Goal: Find specific page/section: Find specific page/section

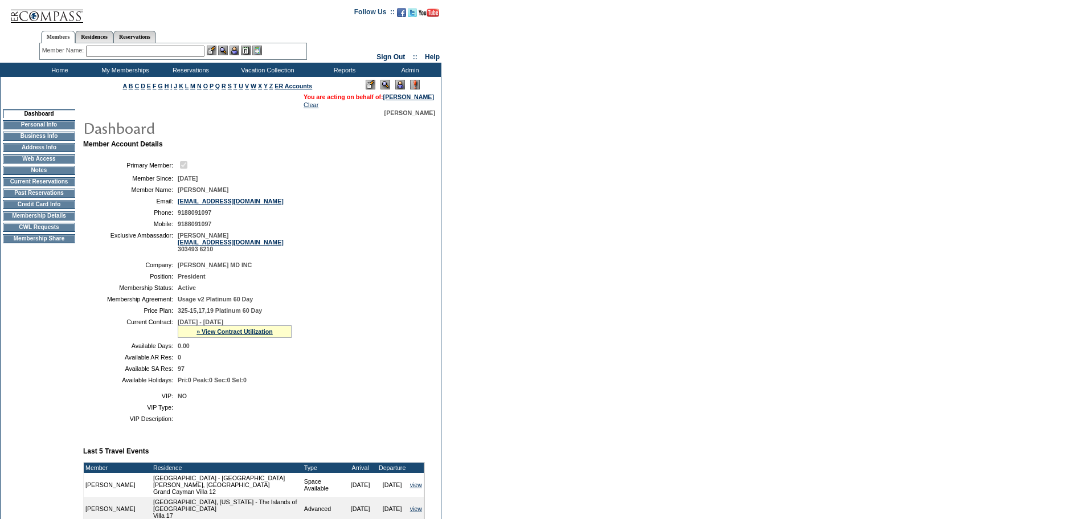
click at [42, 184] on td "Current Reservations" at bounding box center [39, 181] width 72 height 9
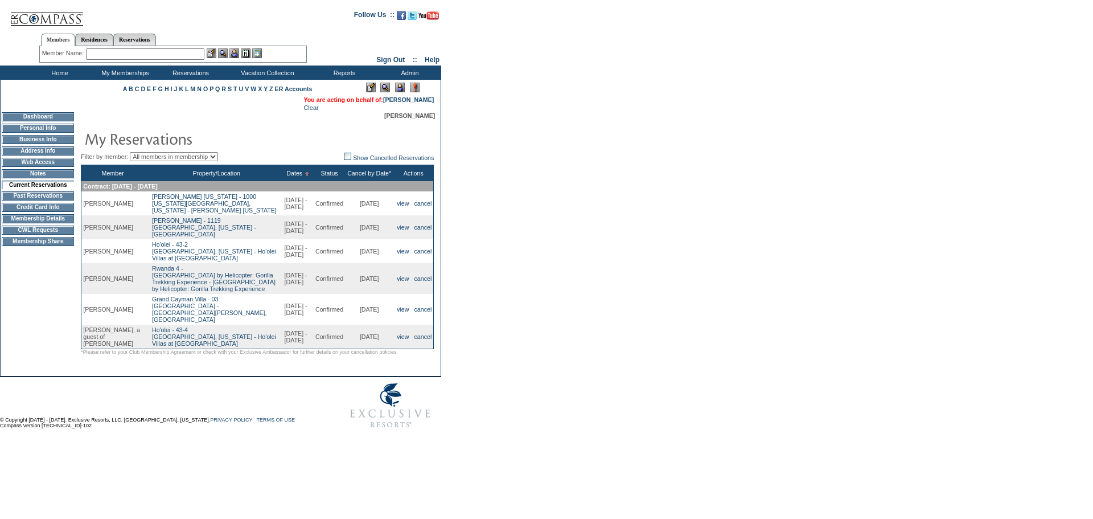
click at [154, 58] on input "text" at bounding box center [145, 53] width 118 height 11
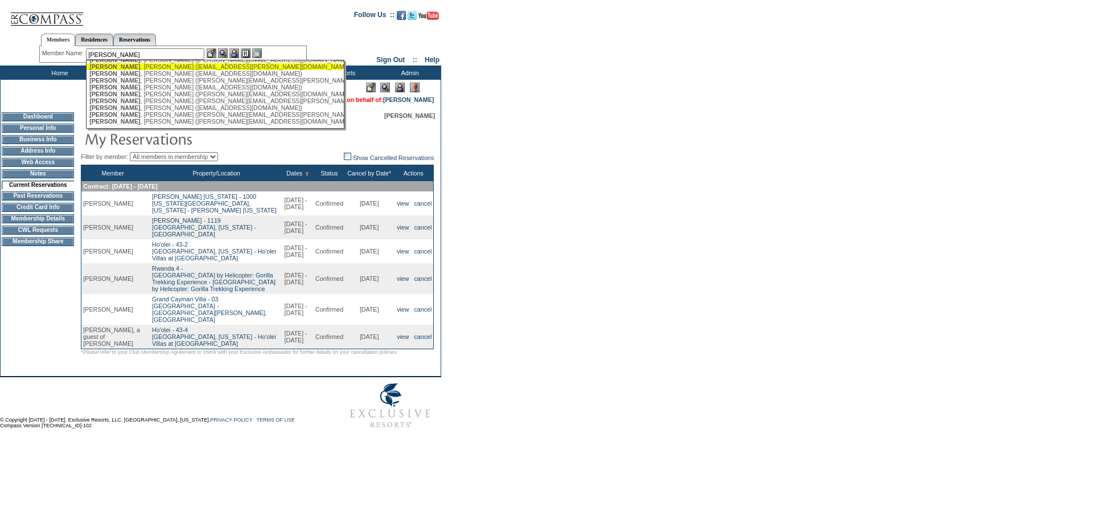
scroll to position [24, 0]
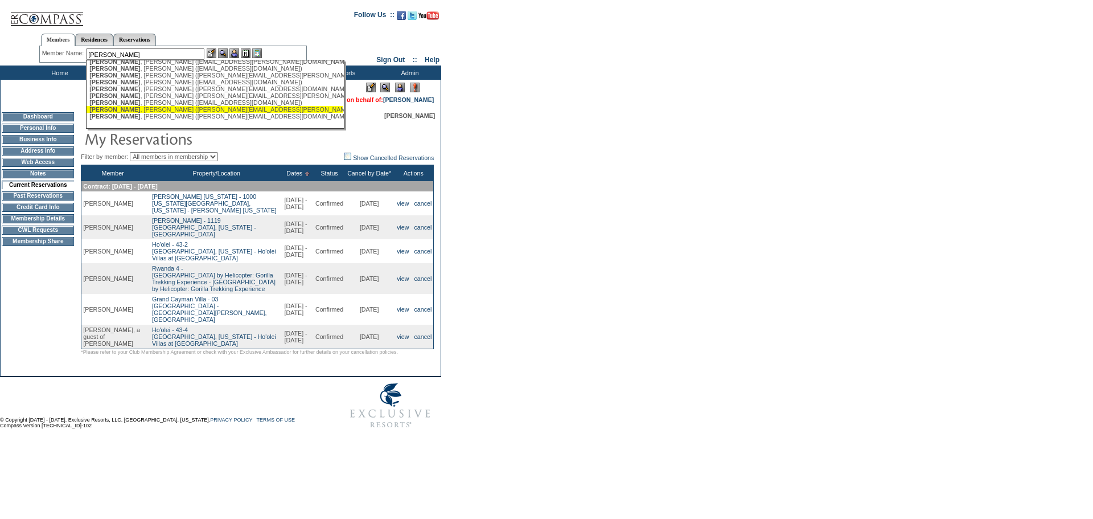
drag, startPoint x: 131, startPoint y: 108, endPoint x: 154, endPoint y: 101, distance: 24.2
click at [133, 108] on div "Higgins , Trish (trish@chenmark.com)" at bounding box center [214, 109] width 251 height 7
type input "Higgins, Trish (trish@chenmark.com)"
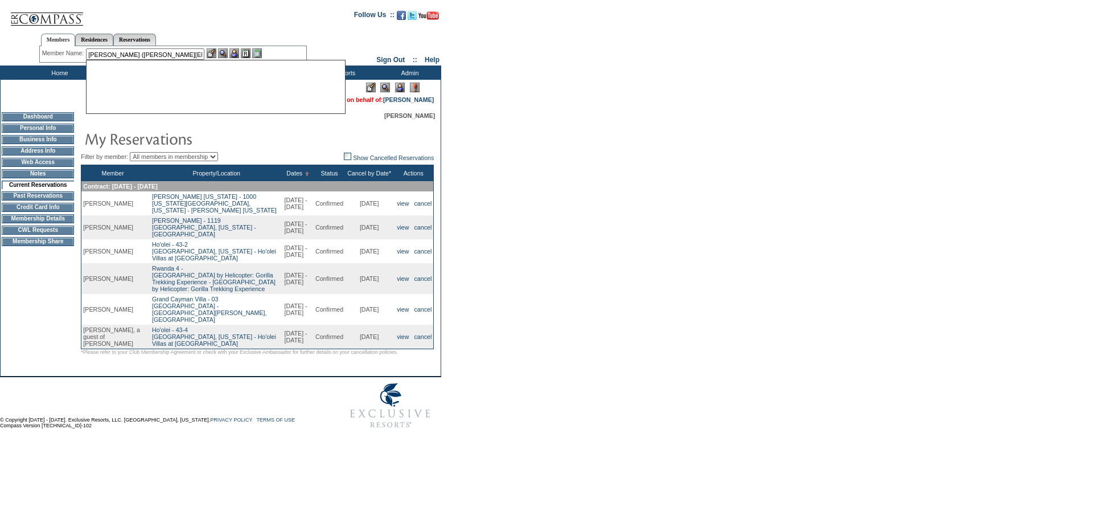
scroll to position [0, 0]
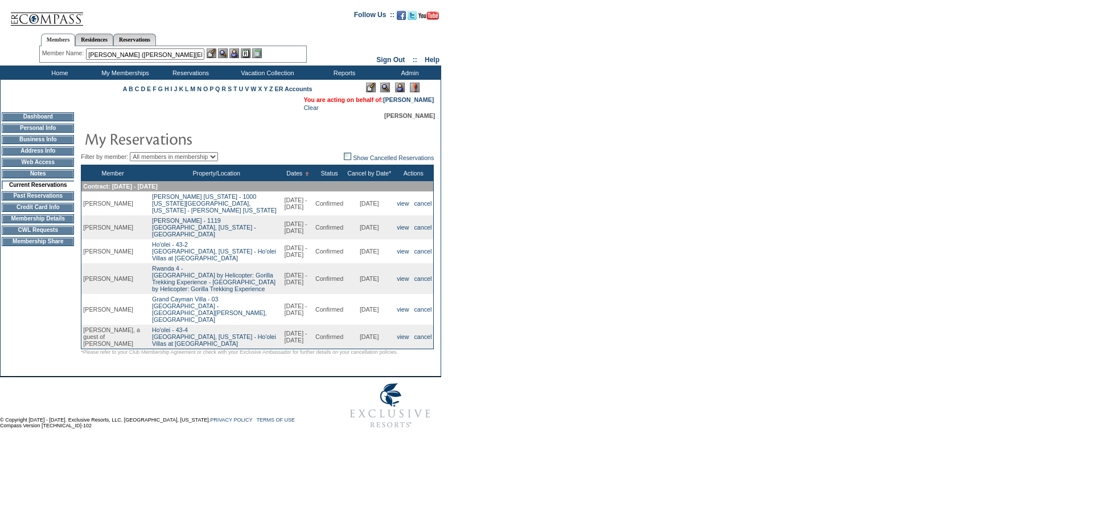
click at [233, 50] on img at bounding box center [234, 53] width 10 height 10
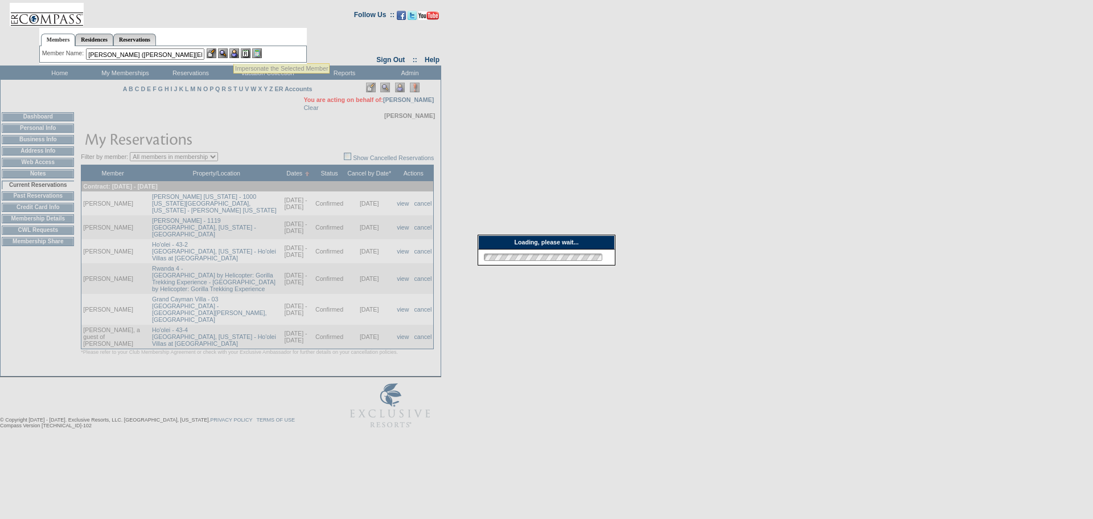
click at [228, 50] on img at bounding box center [223, 53] width 10 height 10
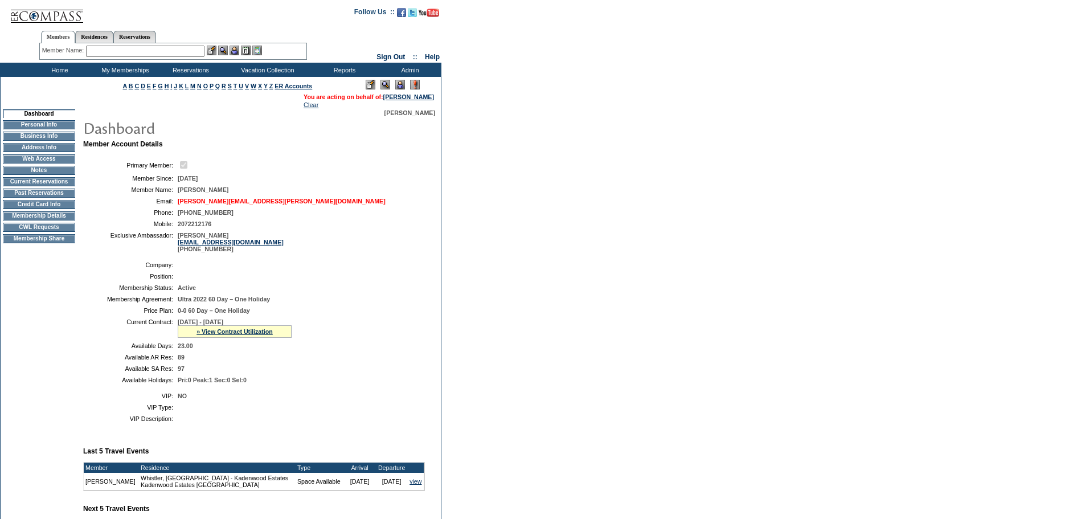
drag, startPoint x: 55, startPoint y: 186, endPoint x: 181, endPoint y: 206, distance: 126.8
click at [56, 186] on td "Current Reservations" at bounding box center [39, 181] width 72 height 9
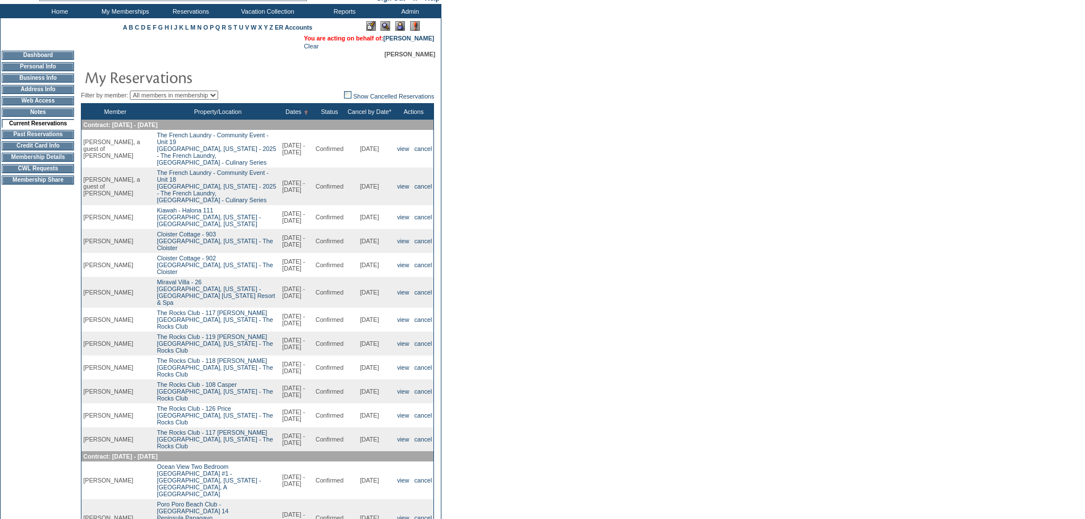
scroll to position [62, 0]
